Goal: Task Accomplishment & Management: Manage account settings

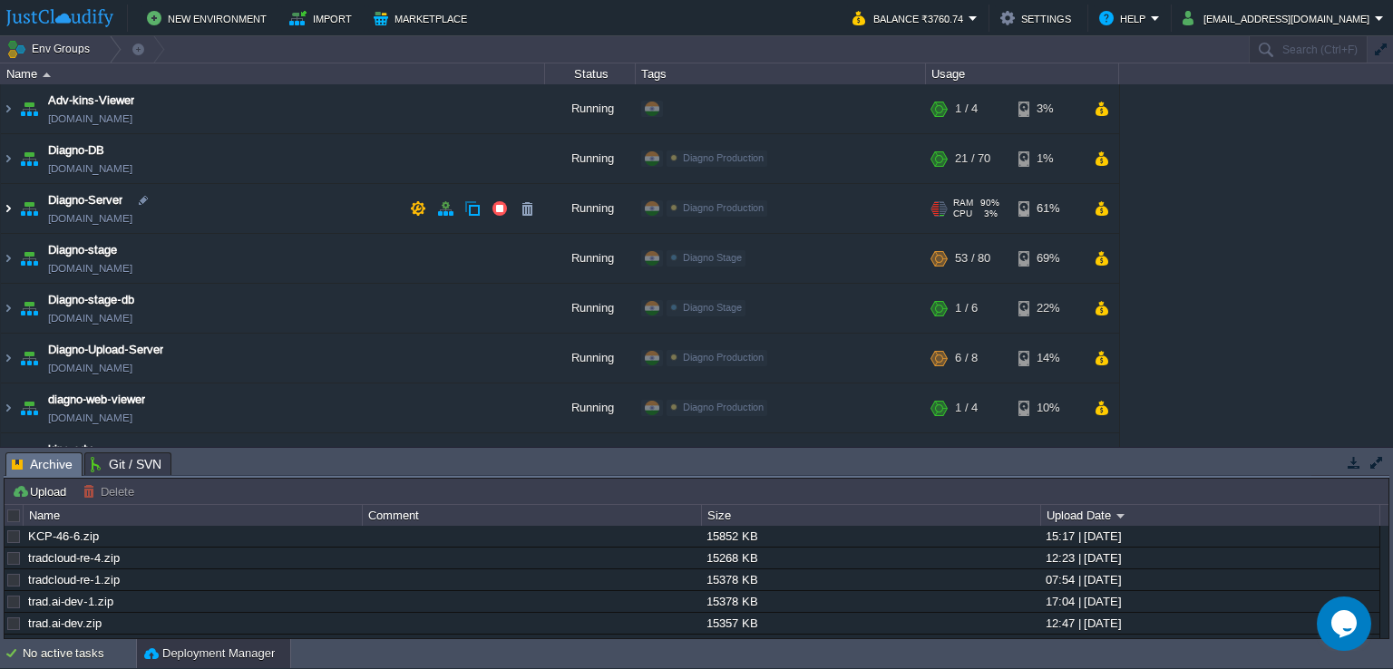
click at [1, 210] on img at bounding box center [8, 208] width 15 height 49
click at [10, 204] on img at bounding box center [8, 208] width 15 height 49
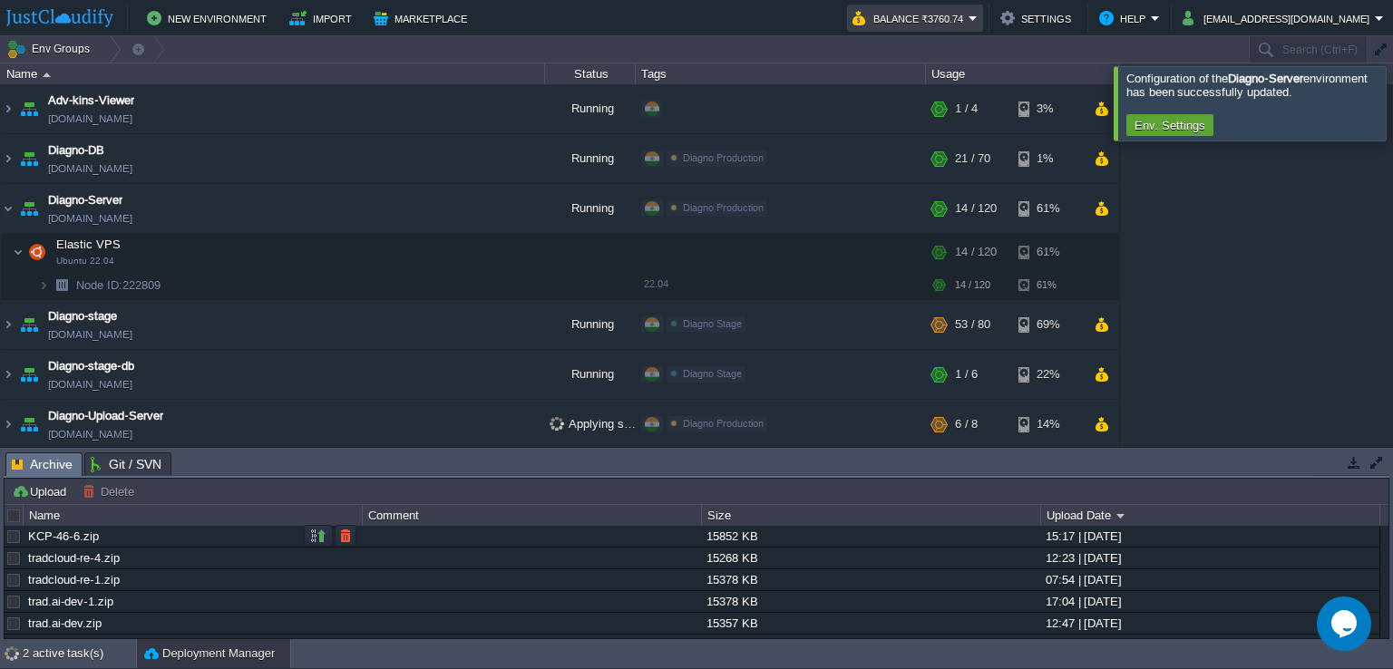
click at [968, 19] on button "Balance ₹3760.74" at bounding box center [910, 18] width 116 height 22
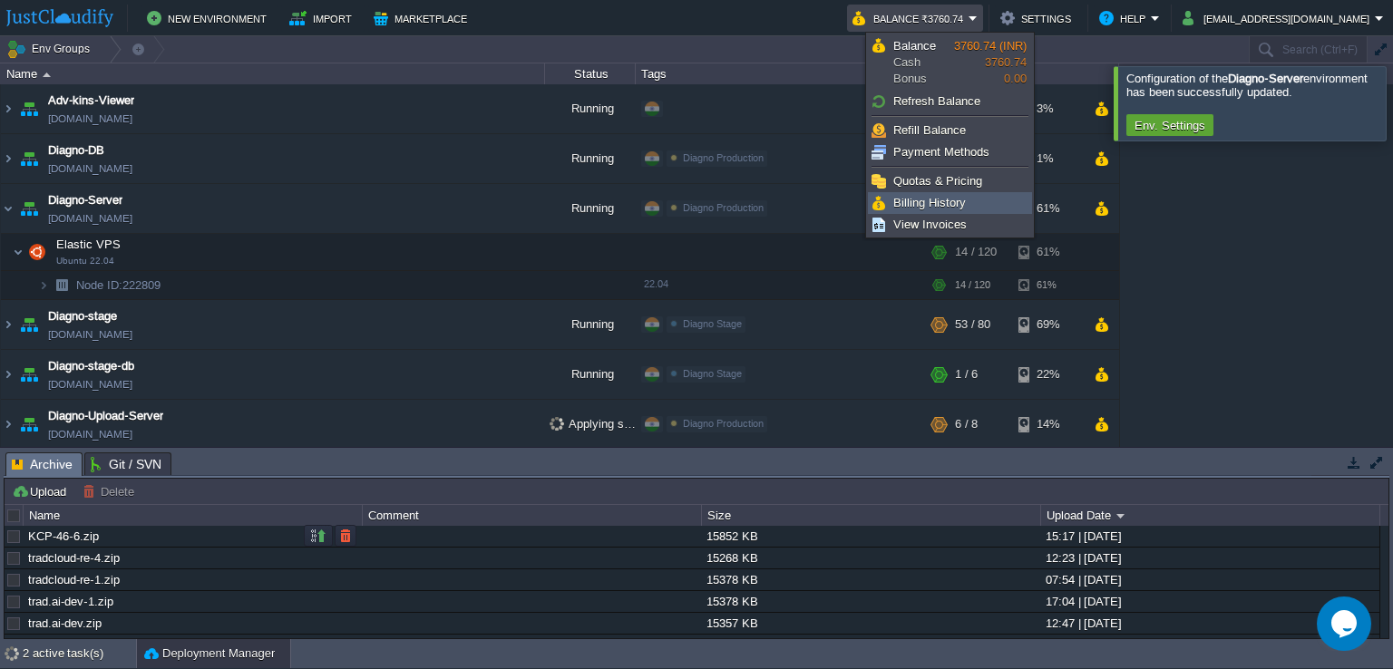
click at [950, 199] on span "Billing History" at bounding box center [929, 203] width 73 height 14
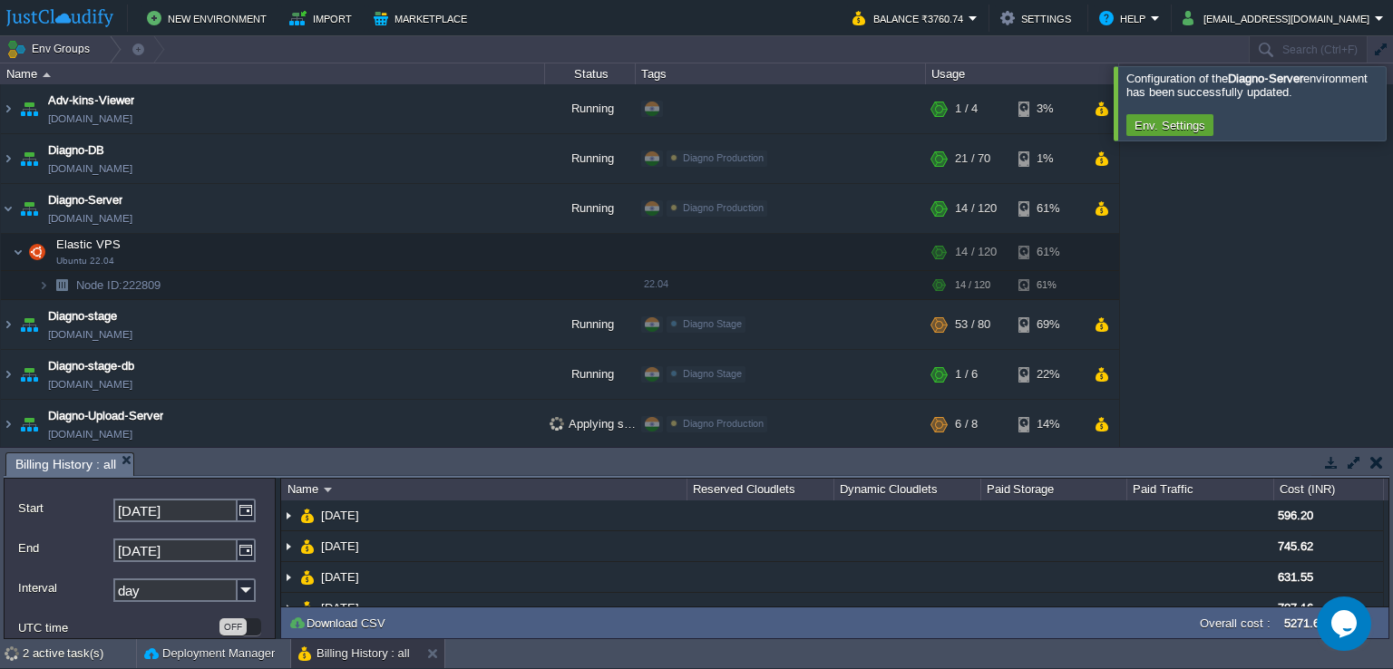
click at [1211, 480] on div "Paid Traffic" at bounding box center [1200, 490] width 145 height 22
drag, startPoint x: 1386, startPoint y: 150, endPoint x: 1392, endPoint y: 128, distance: 22.7
click at [1392, 128] on div "Adv-kins-Viewer adv-kins-viewer.in1.justcloudify.net Running + Add to Env Group…" at bounding box center [696, 265] width 1393 height 363
